Goal: Task Accomplishment & Management: Use online tool/utility

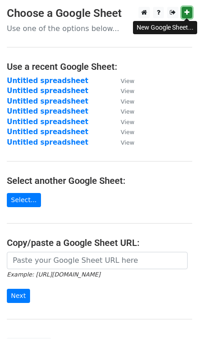
click at [186, 11] on icon at bounding box center [187, 12] width 5 height 6
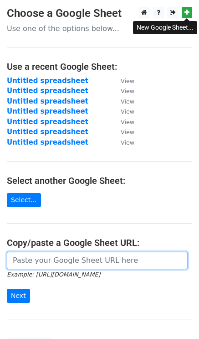
click at [65, 260] on input "url" at bounding box center [97, 260] width 181 height 17
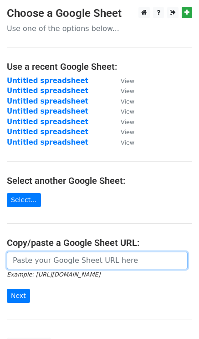
paste input "https://docs.google.com/spreadsheets/d/1A_vUiH8G5Pl6slvzQLnr7ogWOvES0jAzrAeevS4…"
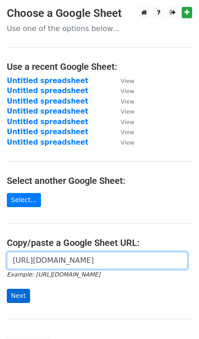
type input "https://docs.google.com/spreadsheets/d/1A_vUiH8G5Pl6slvzQLnr7ogWOvES0jAzrAeevS4…"
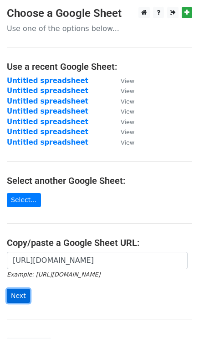
scroll to position [0, 0]
click at [18, 293] on input "Next" at bounding box center [18, 296] width 23 height 14
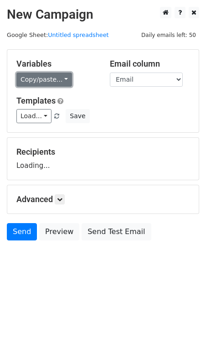
click at [44, 78] on link "Copy/paste..." at bounding box center [44, 80] width 56 height 14
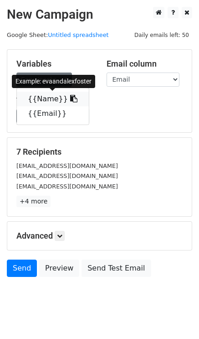
click at [54, 97] on link "{{Name}}" at bounding box center [53, 99] width 72 height 15
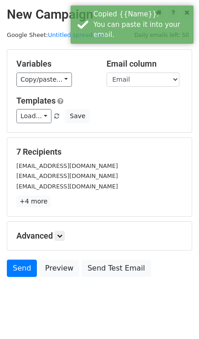
click at [142, 133] on form "Variables Copy/paste... {{Name}} {{Email}} Email column Name Email Templates Lo…" at bounding box center [100, 165] width 186 height 232
click at [26, 264] on link "Send" at bounding box center [22, 268] width 30 height 17
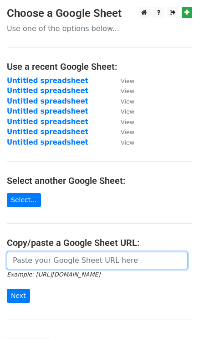
click at [55, 261] on input "url" at bounding box center [97, 260] width 181 height 17
paste input "[URL][DOMAIN_NAME]"
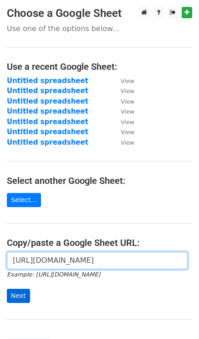
type input "[URL][DOMAIN_NAME]"
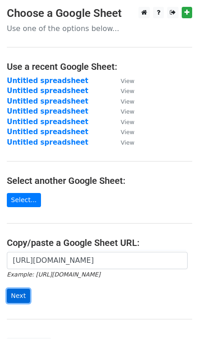
click at [20, 293] on input "Next" at bounding box center [18, 296] width 23 height 14
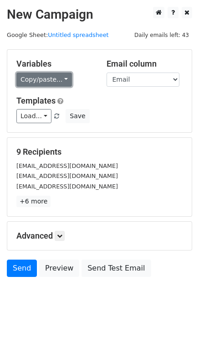
click at [43, 81] on link "Copy/paste..." at bounding box center [44, 80] width 56 height 14
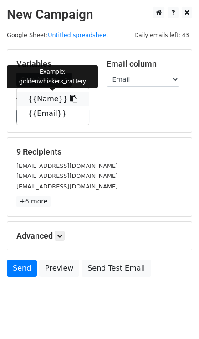
click at [48, 101] on link "{{Name}}" at bounding box center [53, 99] width 72 height 15
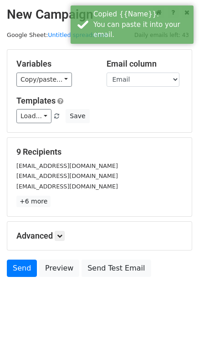
click at [138, 164] on div "goldenwhiskerscattery@gmail.com" at bounding box center [100, 166] width 180 height 10
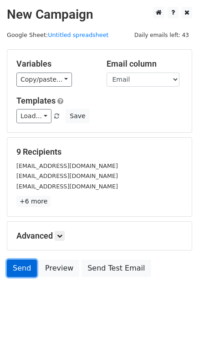
click at [26, 263] on link "Send" at bounding box center [22, 268] width 30 height 17
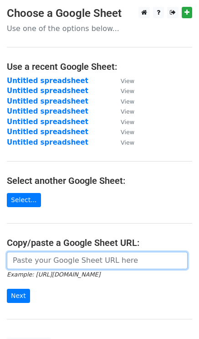
click at [39, 263] on input "url" at bounding box center [97, 260] width 181 height 17
paste input "[URL][DOMAIN_NAME]"
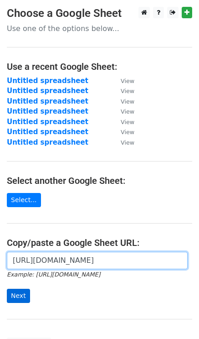
type input "[URL][DOMAIN_NAME]"
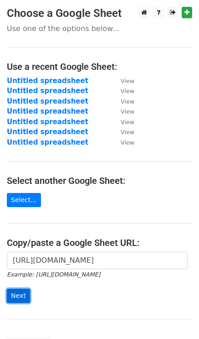
scroll to position [0, 0]
click at [24, 292] on input "Next" at bounding box center [18, 296] width 23 height 14
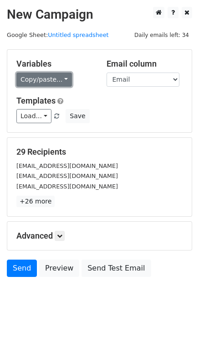
click at [29, 78] on link "Copy/paste..." at bounding box center [44, 80] width 56 height 14
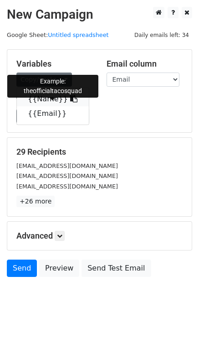
click at [45, 96] on link "{{Name}}" at bounding box center [53, 99] width 72 height 15
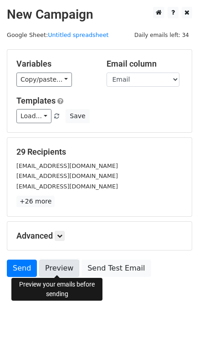
click at [57, 266] on link "Preview" at bounding box center [59, 268] width 40 height 17
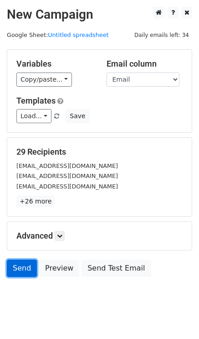
click at [24, 264] on link "Send" at bounding box center [22, 268] width 30 height 17
